Goal: Use online tool/utility: Utilize a website feature to perform a specific function

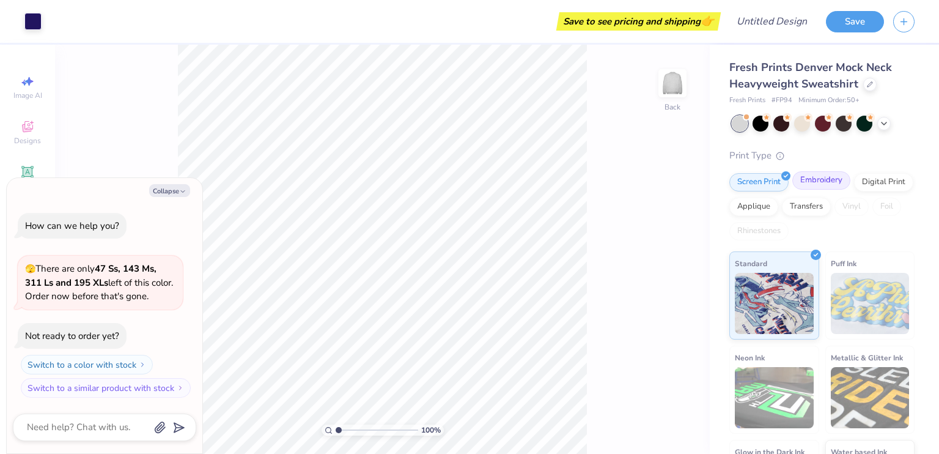
click at [815, 175] on div "Embroidery" at bounding box center [821, 180] width 58 height 18
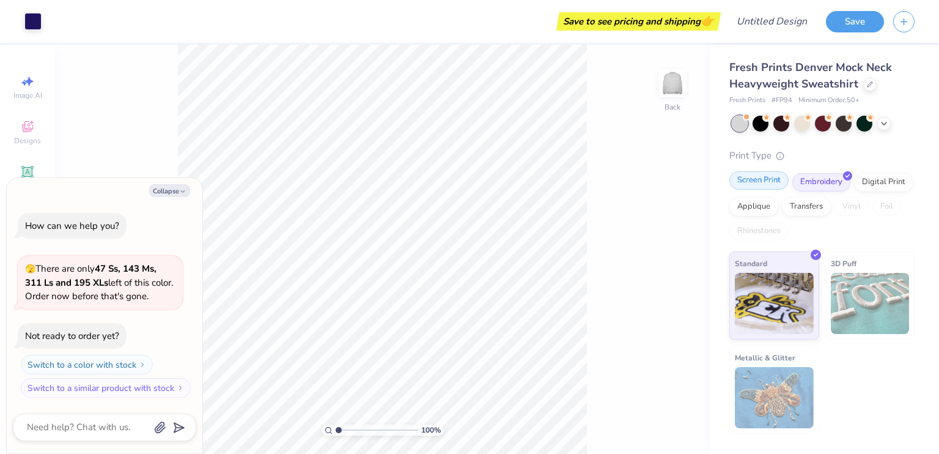
click at [756, 180] on div "Screen Print" at bounding box center [758, 180] width 59 height 18
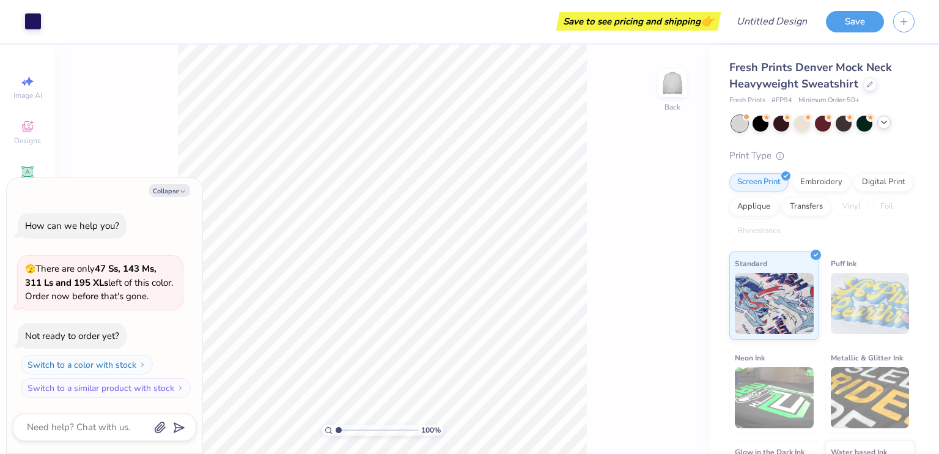
click at [882, 120] on icon at bounding box center [884, 122] width 10 height 10
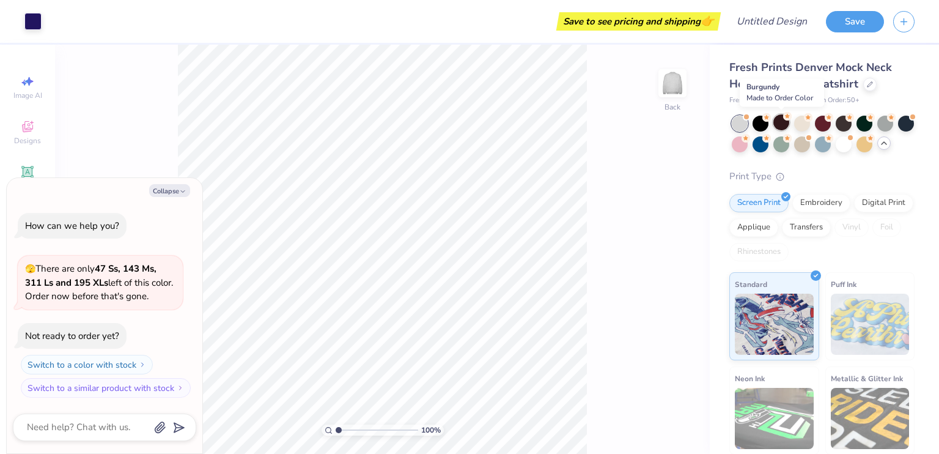
click at [783, 120] on div at bounding box center [781, 122] width 16 height 16
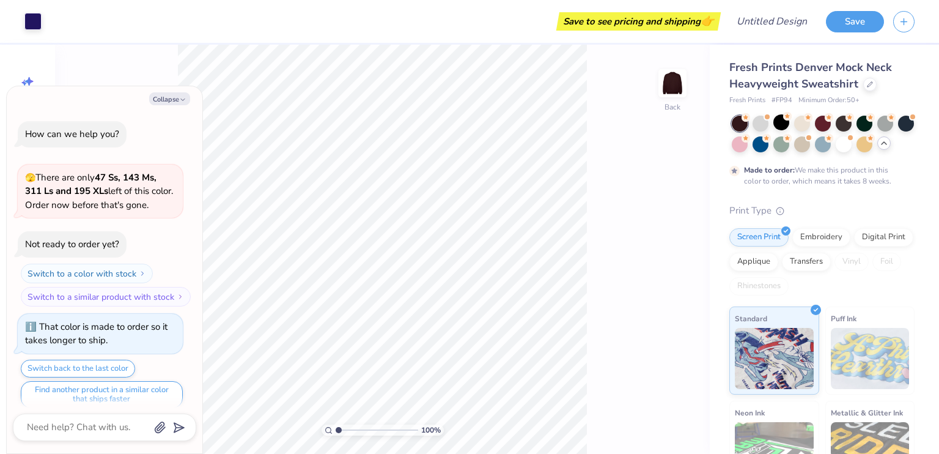
scroll to position [9, 0]
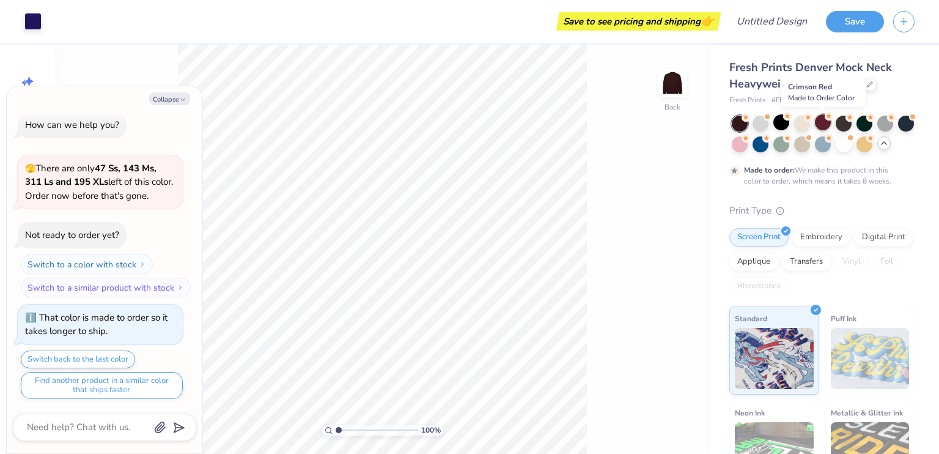
click at [817, 120] on div at bounding box center [823, 122] width 16 height 16
click at [846, 124] on div at bounding box center [844, 122] width 16 height 16
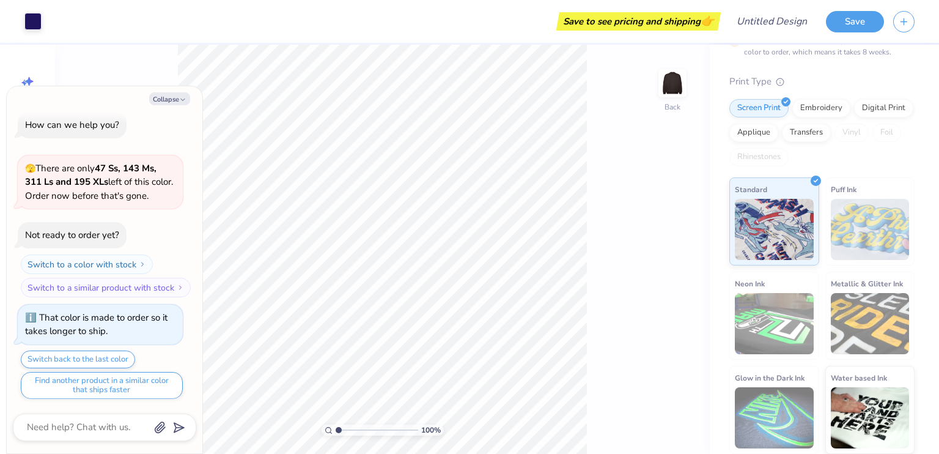
scroll to position [0, 0]
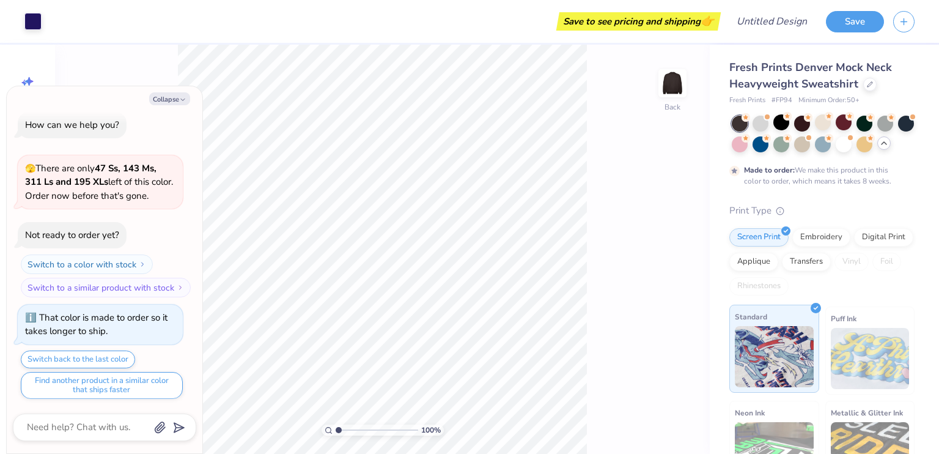
click at [780, 355] on img at bounding box center [774, 356] width 79 height 61
click at [171, 100] on button "Collapse" at bounding box center [169, 98] width 41 height 13
type textarea "x"
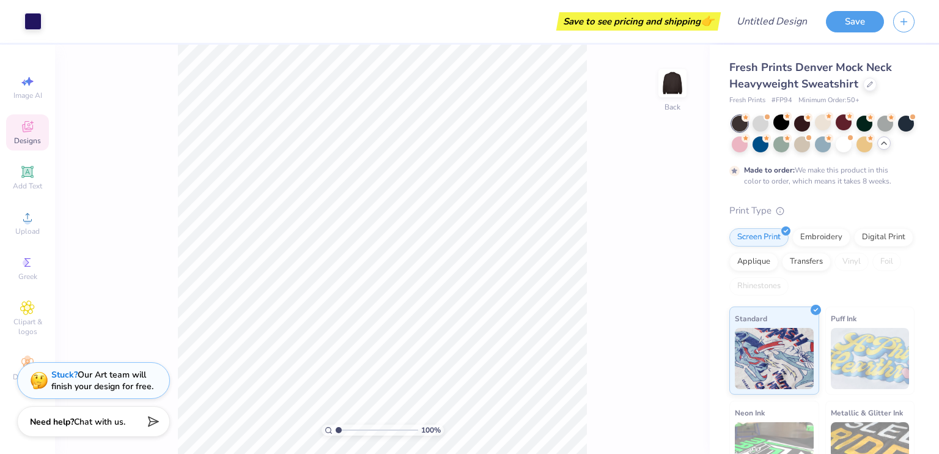
click at [21, 121] on icon at bounding box center [27, 126] width 15 height 15
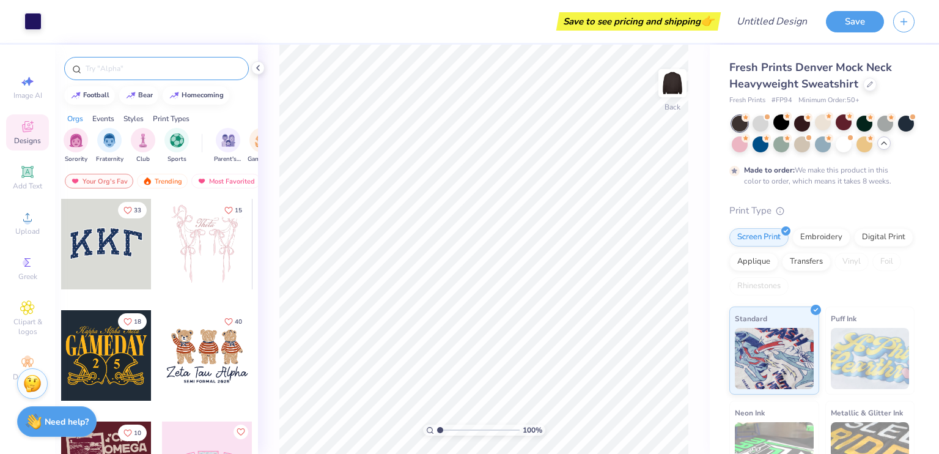
click at [100, 64] on input "text" at bounding box center [162, 68] width 157 height 12
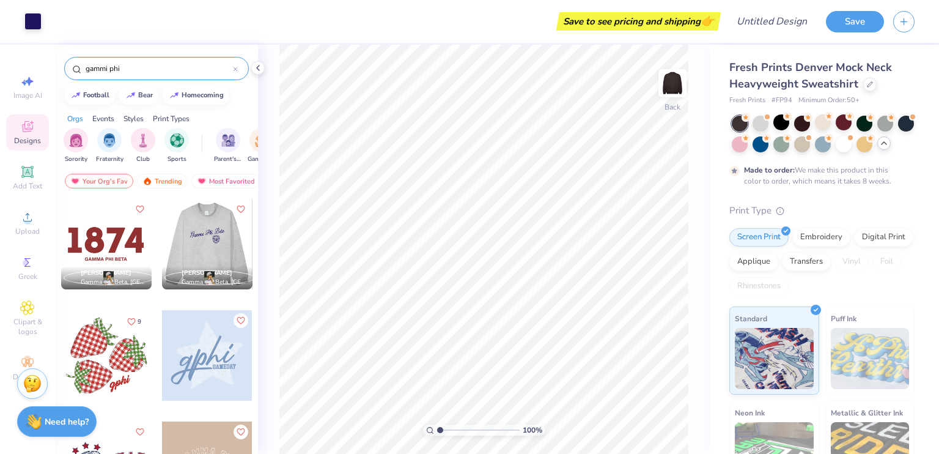
type input "gammi phi"
click at [199, 245] on div at bounding box center [206, 244] width 90 height 90
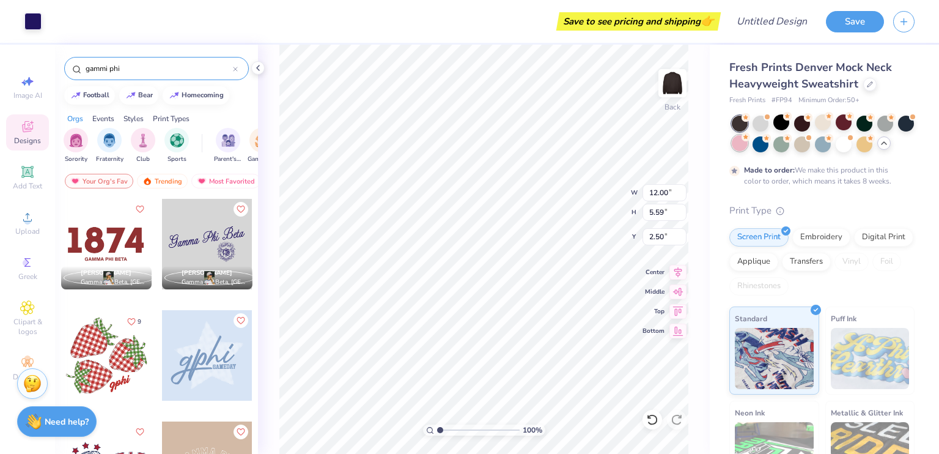
click at [748, 145] on div at bounding box center [740, 143] width 16 height 16
click at [737, 130] on div at bounding box center [740, 124] width 16 height 16
click at [844, 129] on div at bounding box center [844, 122] width 16 height 16
click at [841, 128] on div at bounding box center [844, 122] width 16 height 16
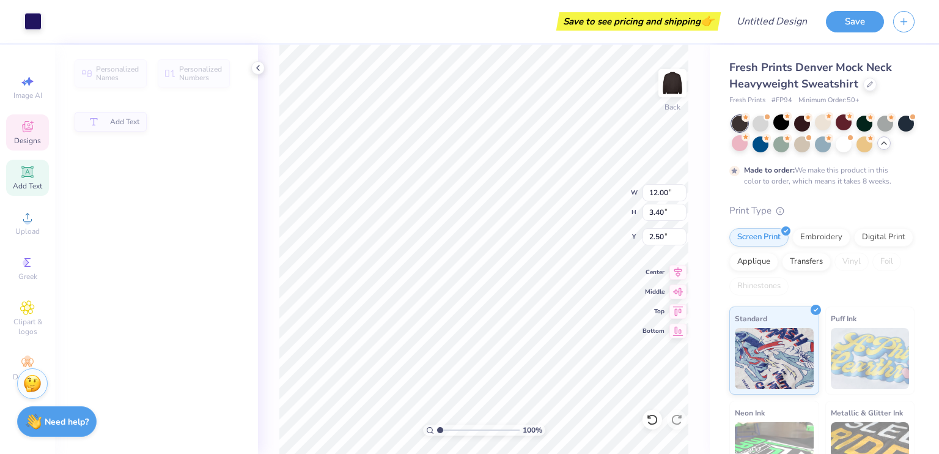
type input "12.00"
type input "3.40"
type input "2.50"
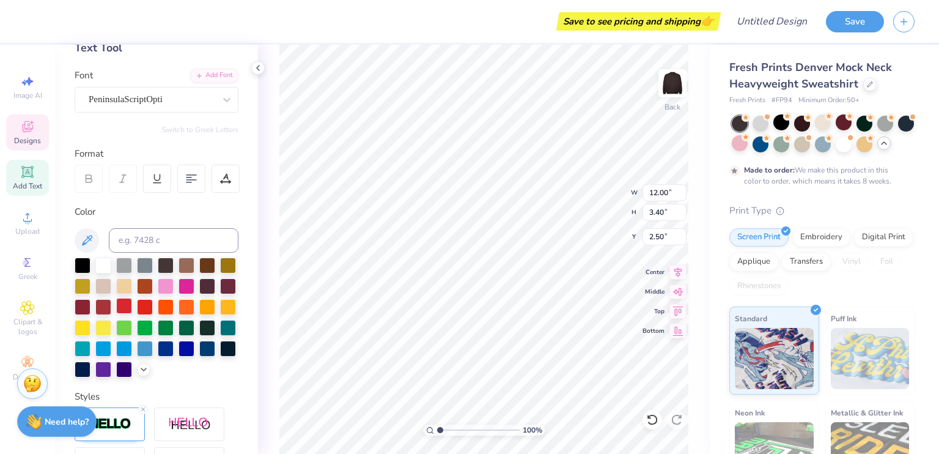
scroll to position [79, 0]
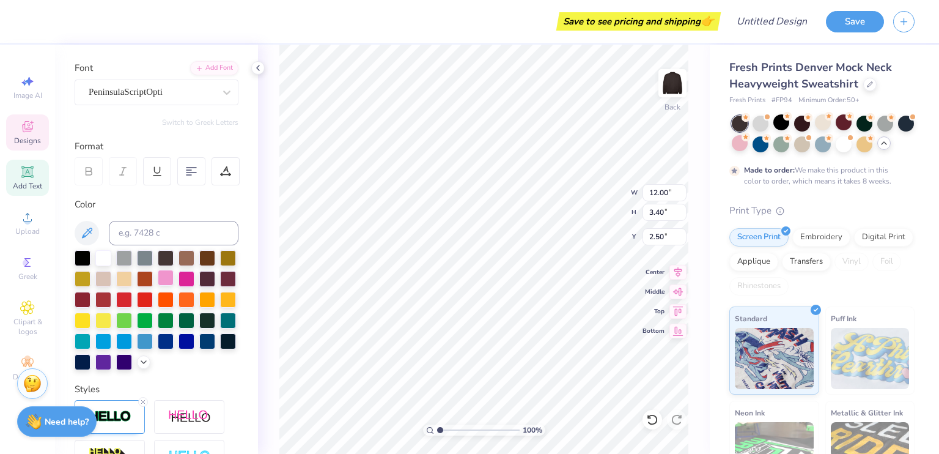
click at [174, 281] on div at bounding box center [166, 278] width 16 height 16
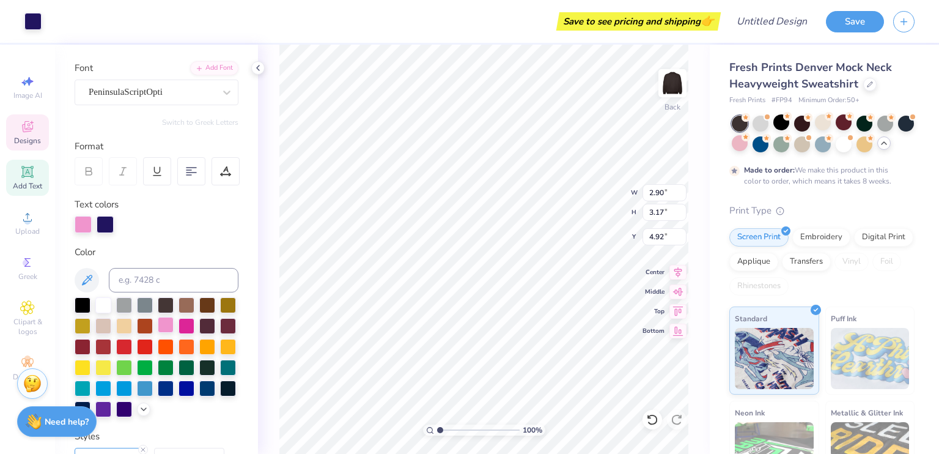
click at [174, 333] on div at bounding box center [166, 325] width 16 height 16
click at [174, 322] on div at bounding box center [166, 325] width 16 height 16
click at [174, 327] on div at bounding box center [166, 325] width 16 height 16
drag, startPoint x: 186, startPoint y: 327, endPoint x: 76, endPoint y: 221, distance: 152.7
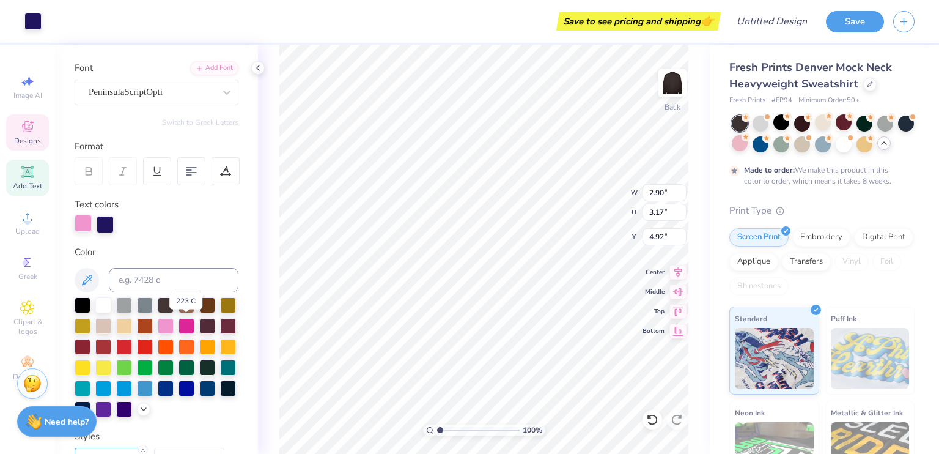
click at [174, 325] on div at bounding box center [166, 326] width 16 height 16
click at [76, 221] on div at bounding box center [83, 223] width 17 height 17
click at [81, 222] on div at bounding box center [83, 224] width 17 height 17
type input "12.00"
type input "3.40"
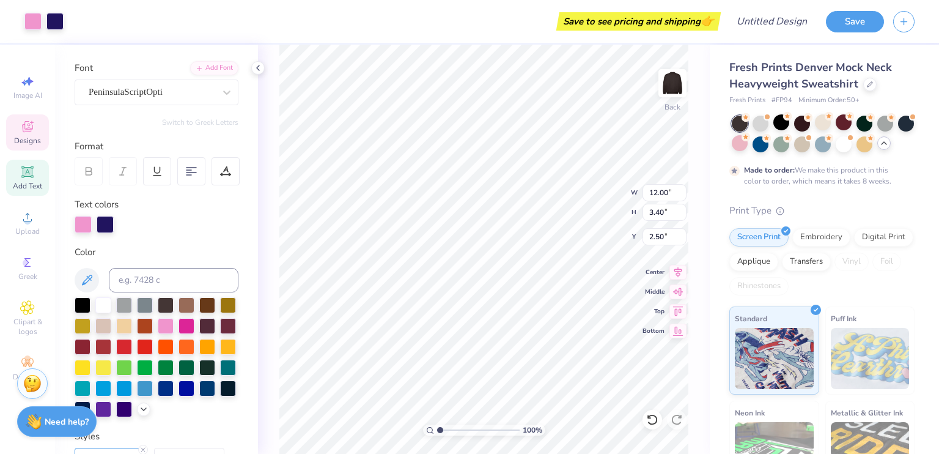
type input "2.50"
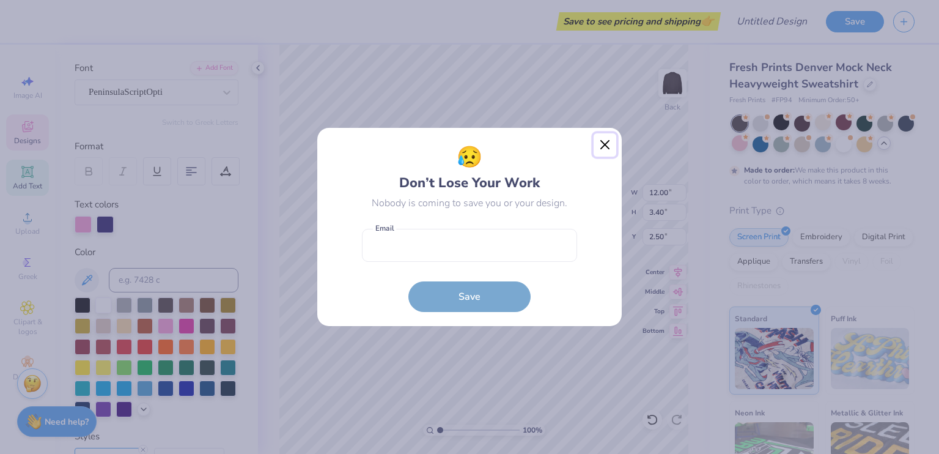
click at [602, 145] on button "Close" at bounding box center [605, 144] width 23 height 23
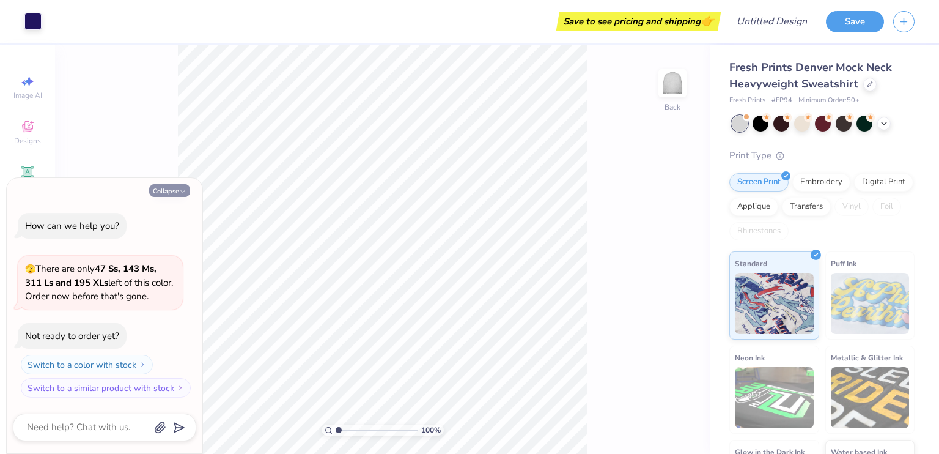
click at [174, 193] on button "Collapse" at bounding box center [169, 190] width 41 height 13
type textarea "x"
